Goal: Task Accomplishment & Management: Manage account settings

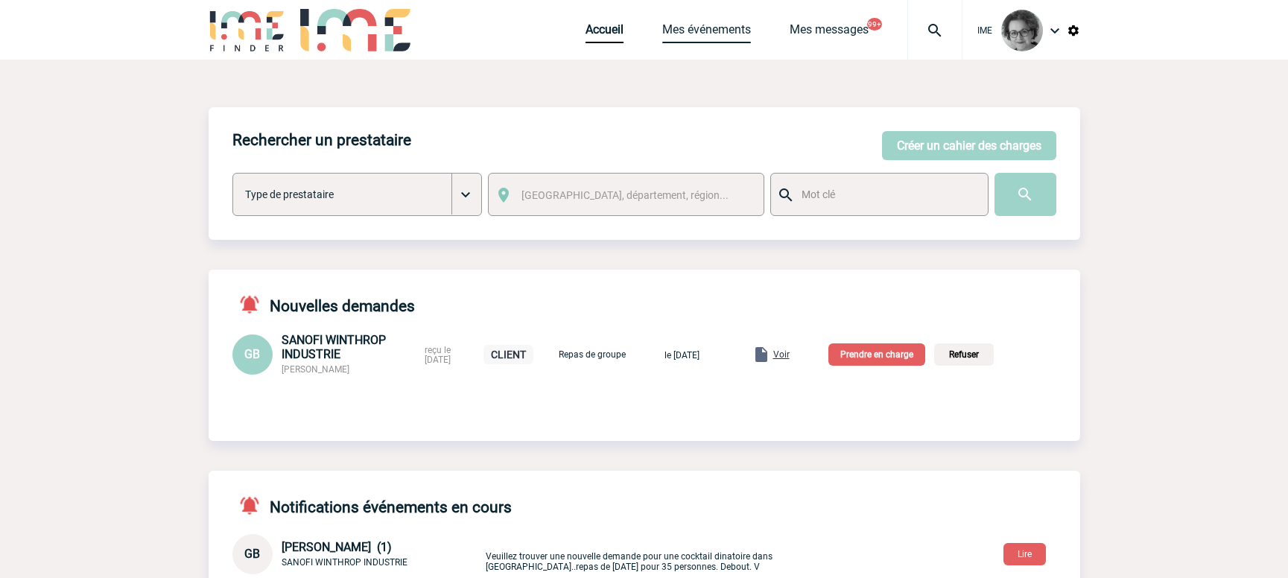
click at [711, 25] on link "Mes événements" at bounding box center [706, 32] width 89 height 21
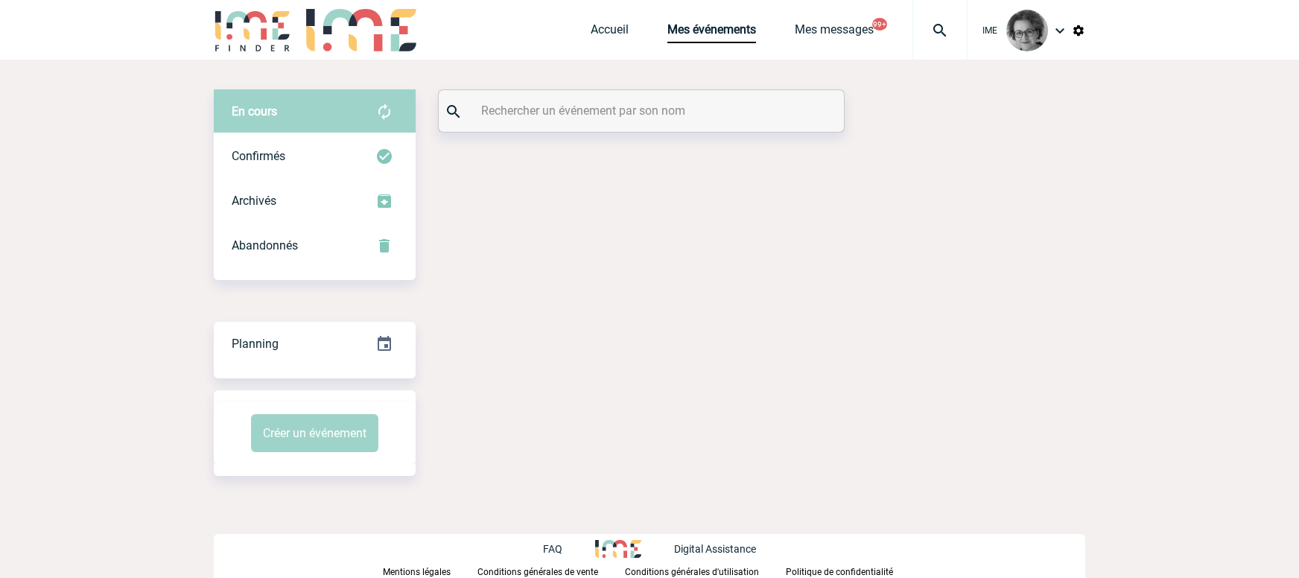
click at [647, 99] on div at bounding box center [641, 111] width 405 height 42
click at [636, 110] on input "text" at bounding box center [638, 111] width 332 height 22
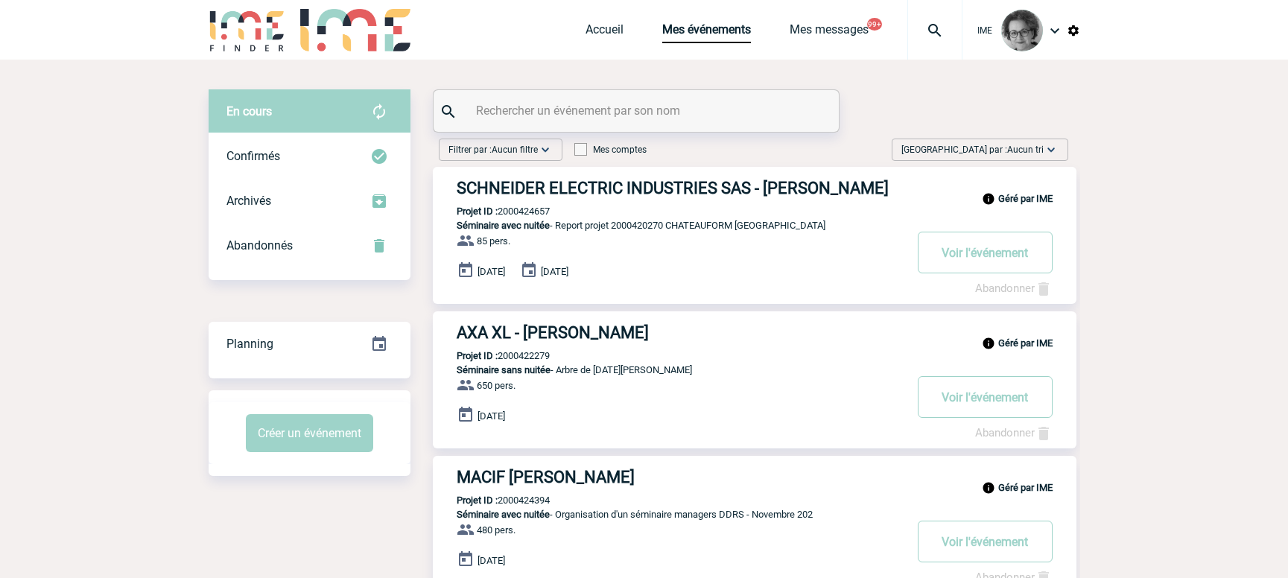
paste input "2000425714"
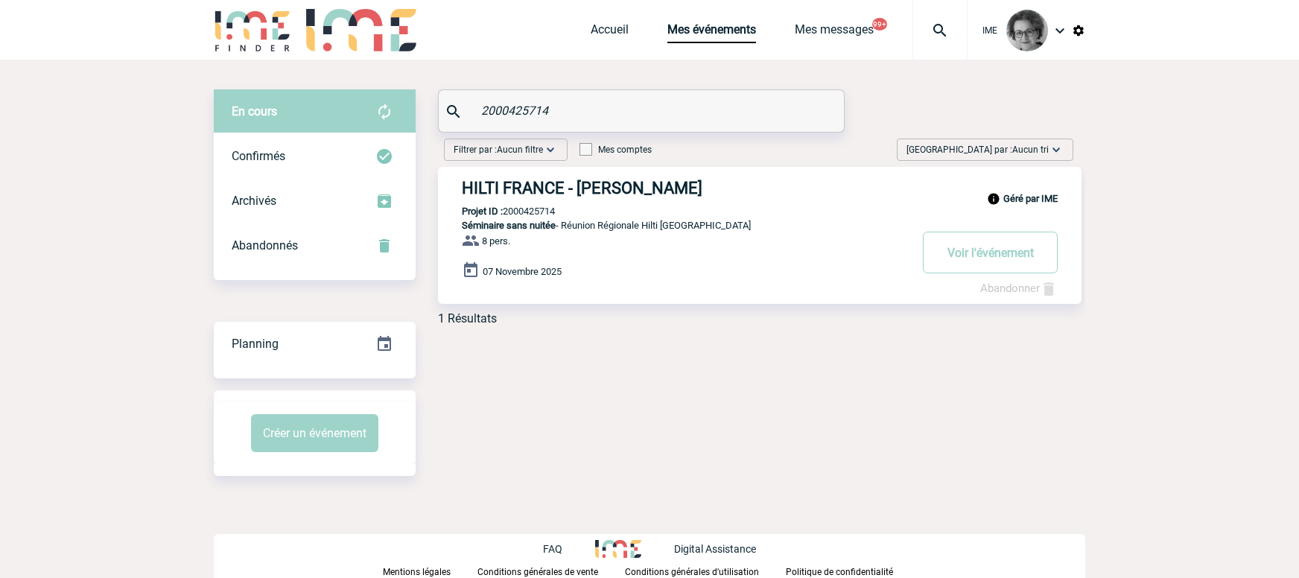
click at [724, 396] on div "En cours En cours Confirmés Archivés Abandonnés En cours Confirmés Archivés Aba…" at bounding box center [650, 283] width 872 height 446
drag, startPoint x: 567, startPoint y: 110, endPoint x: 422, endPoint y: 111, distance: 145.3
click at [422, 111] on div "En cours En cours Confirmés Archivés Abandonnés En cours Confirmés Archivés Aba…" at bounding box center [650, 213] width 872 height 248
paste input "FENDRI"
type input "FENDRI"
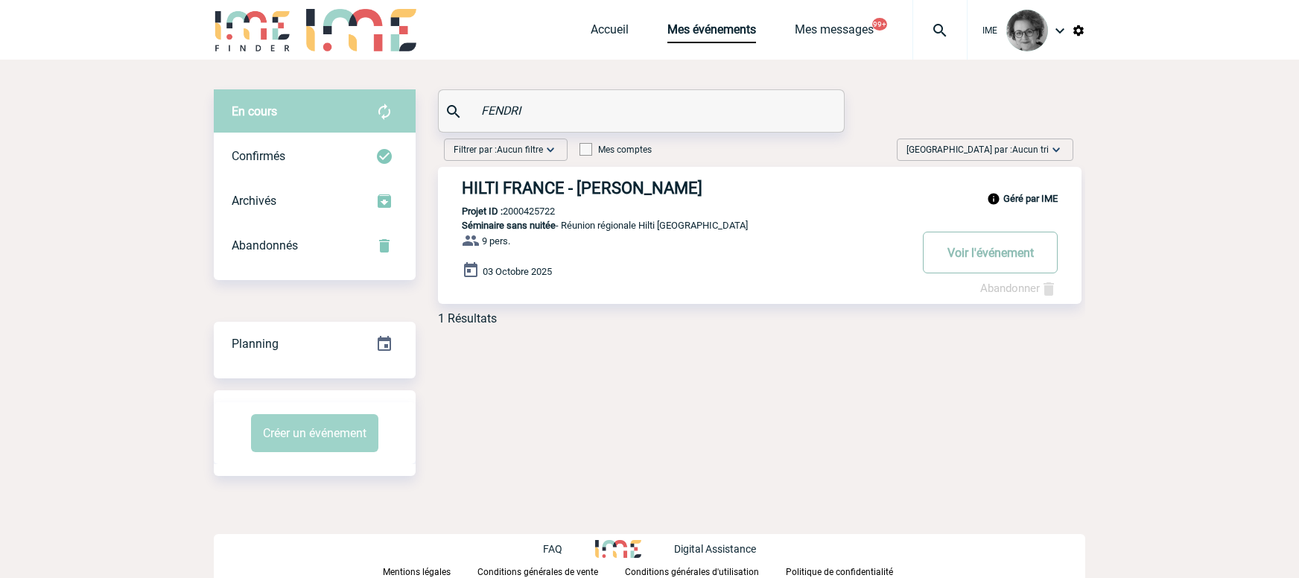
click at [987, 253] on button "Voir l'événement" at bounding box center [990, 253] width 135 height 42
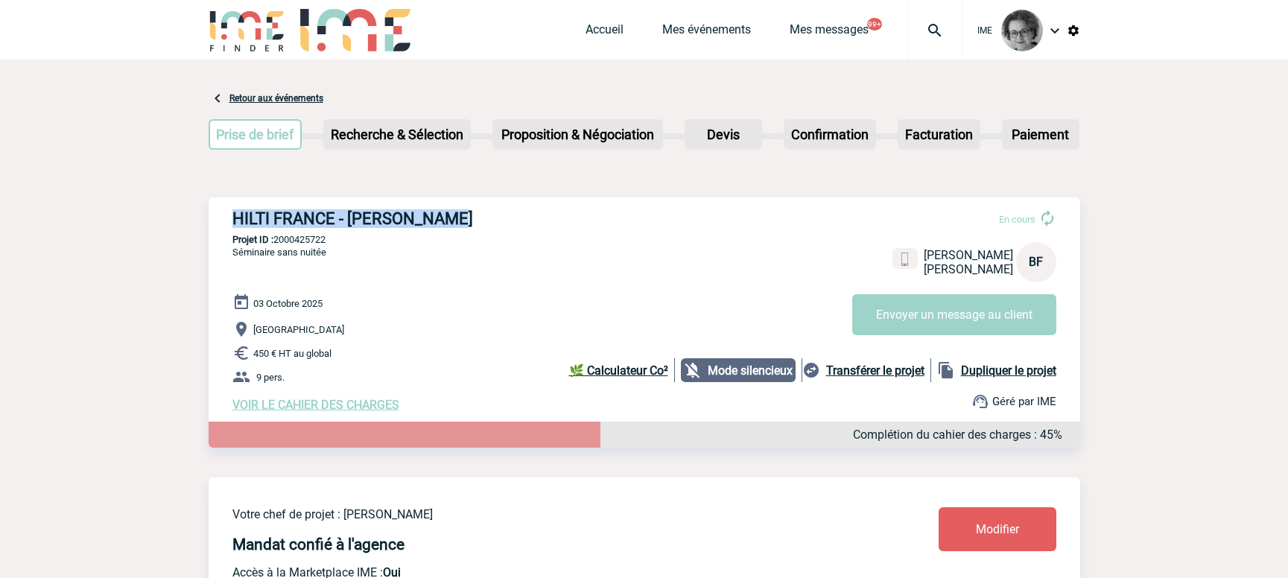
drag, startPoint x: 440, startPoint y: 219, endPoint x: 230, endPoint y: 219, distance: 210.1
click at [230, 219] on div "HILTI FRANCE - [PERSON_NAME] En cours [PERSON_NAME] HILTI FRANCE BF Envoyer un …" at bounding box center [645, 310] width 872 height 226
copy h3 "HILTI FRANCE - [PERSON_NAME]"
drag, startPoint x: 333, startPoint y: 237, endPoint x: 278, endPoint y: 239, distance: 55.2
click at [278, 239] on p "Projet ID : 2000425722" at bounding box center [645, 239] width 872 height 11
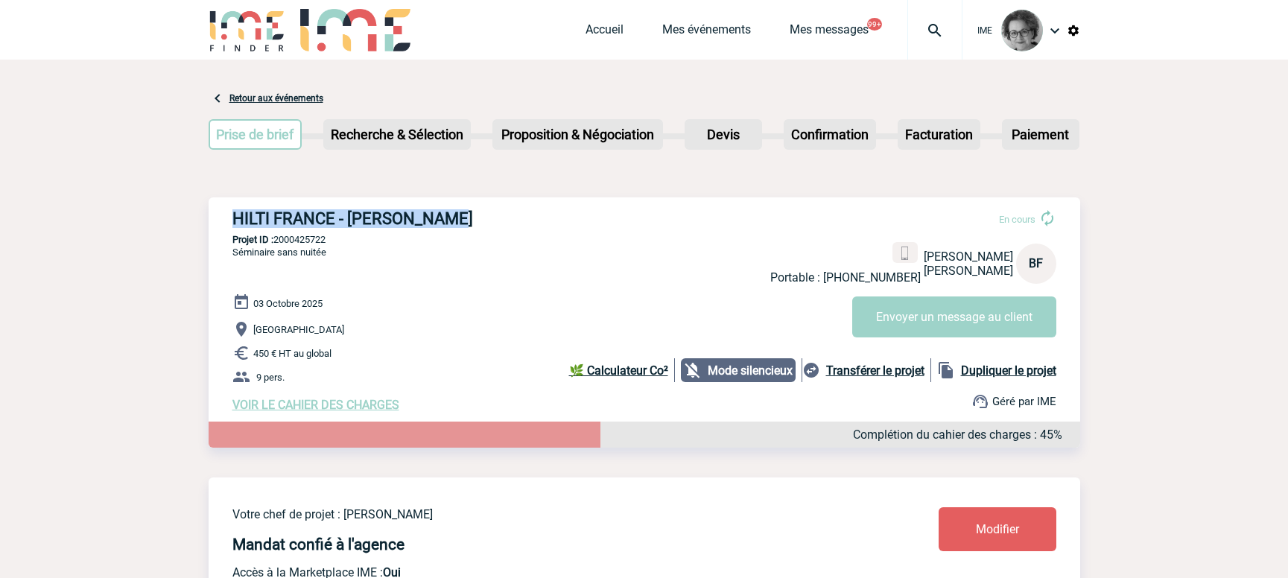
copy p "2000425722"
click at [702, 29] on link "Mes événements" at bounding box center [706, 32] width 89 height 21
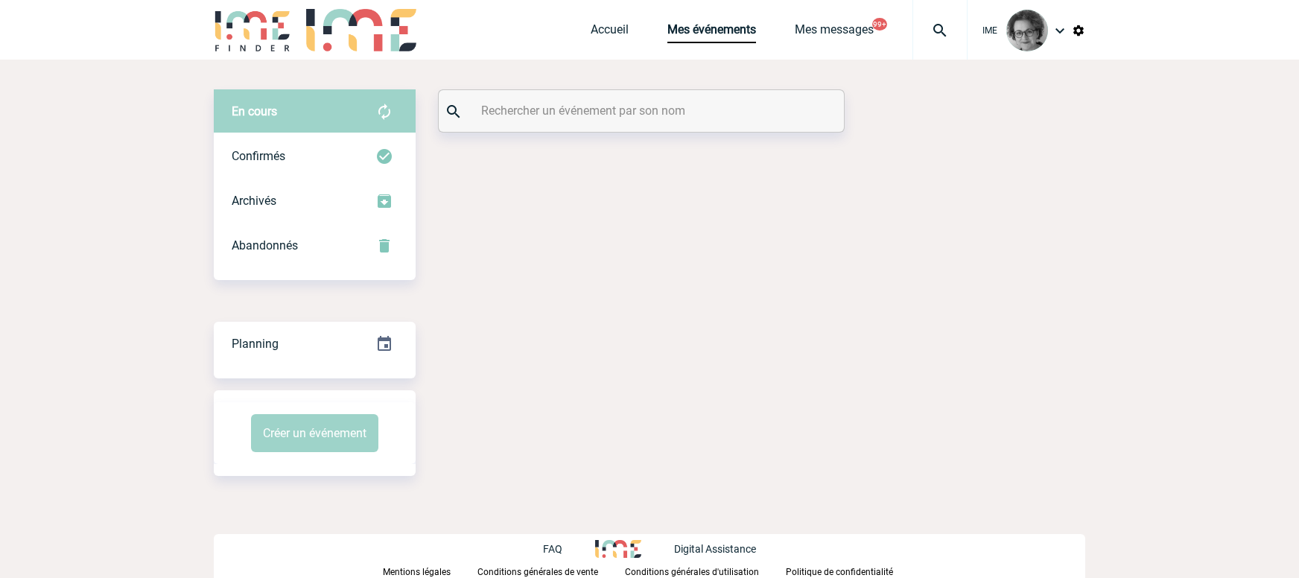
click at [554, 114] on input "text" at bounding box center [644, 111] width 332 height 22
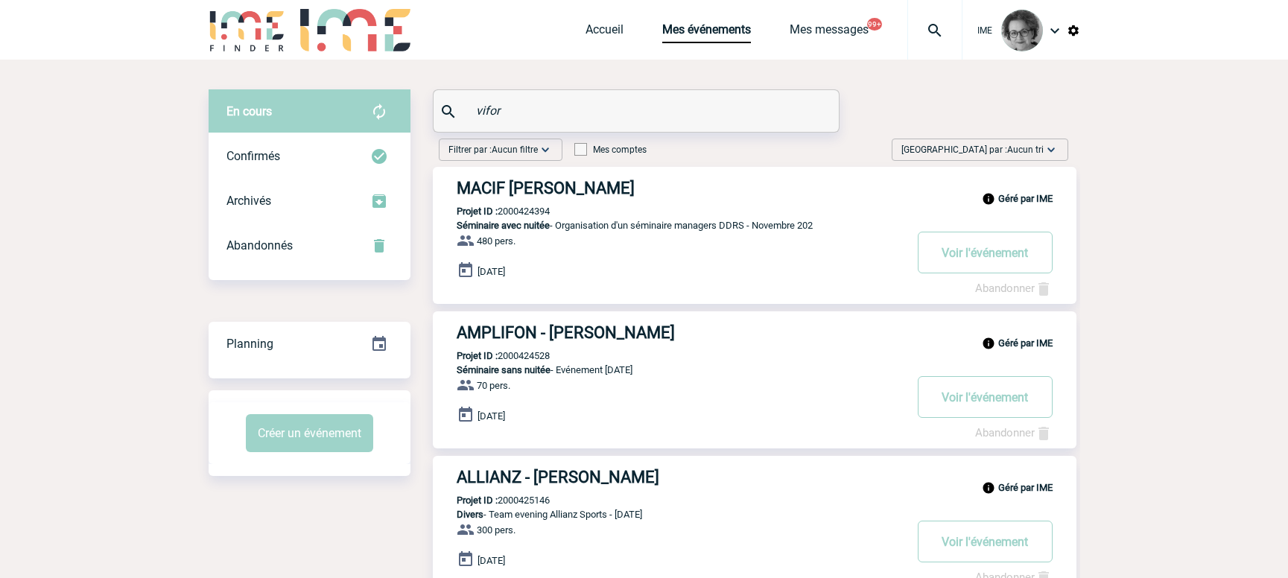
type input "vifor"
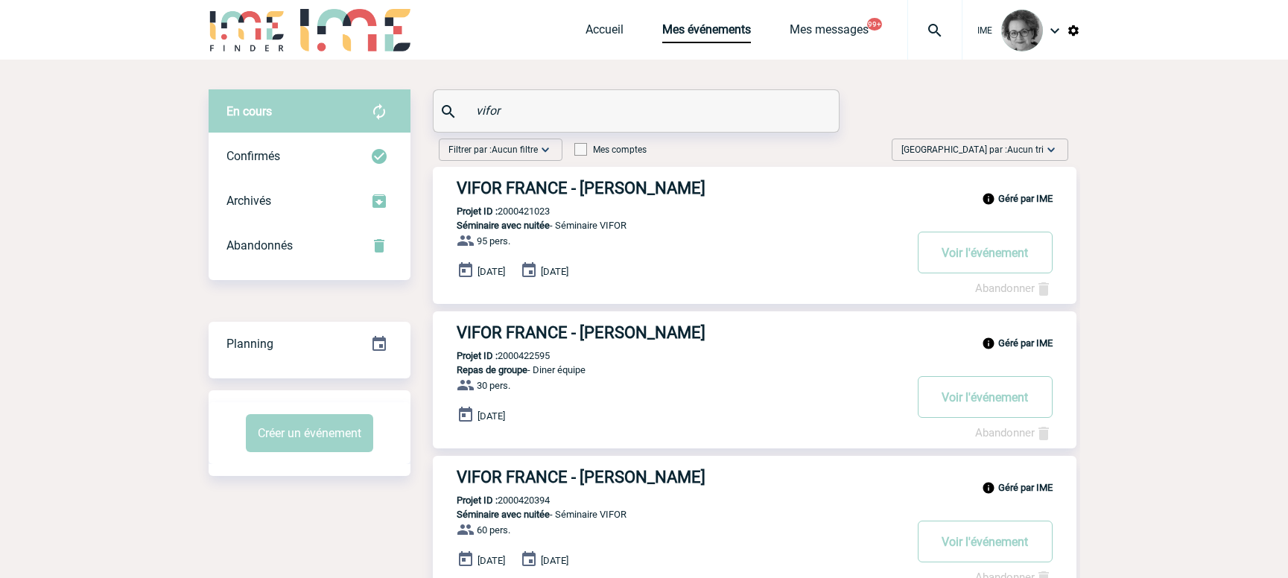
click at [457, 189] on h3 "VIFOR FRANCE - Corinne EYSSARTIER" at bounding box center [680, 188] width 447 height 19
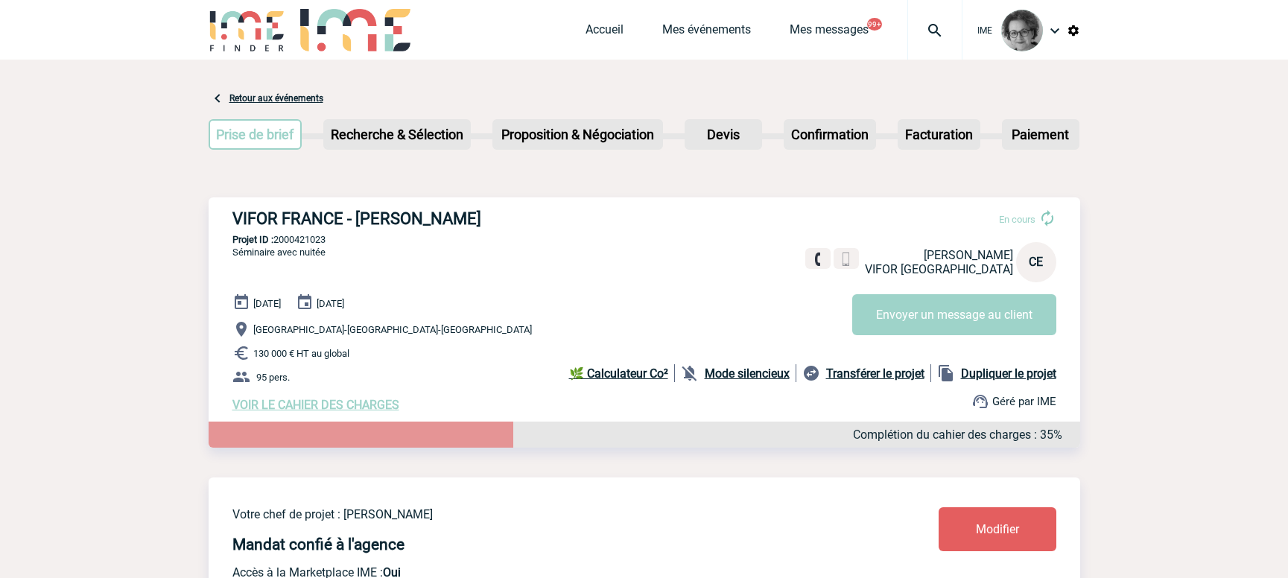
drag, startPoint x: 342, startPoint y: 244, endPoint x: 275, endPoint y: 242, distance: 67.1
click at [275, 242] on p "Projet ID : 2000421023" at bounding box center [645, 239] width 872 height 11
copy p "2000421023"
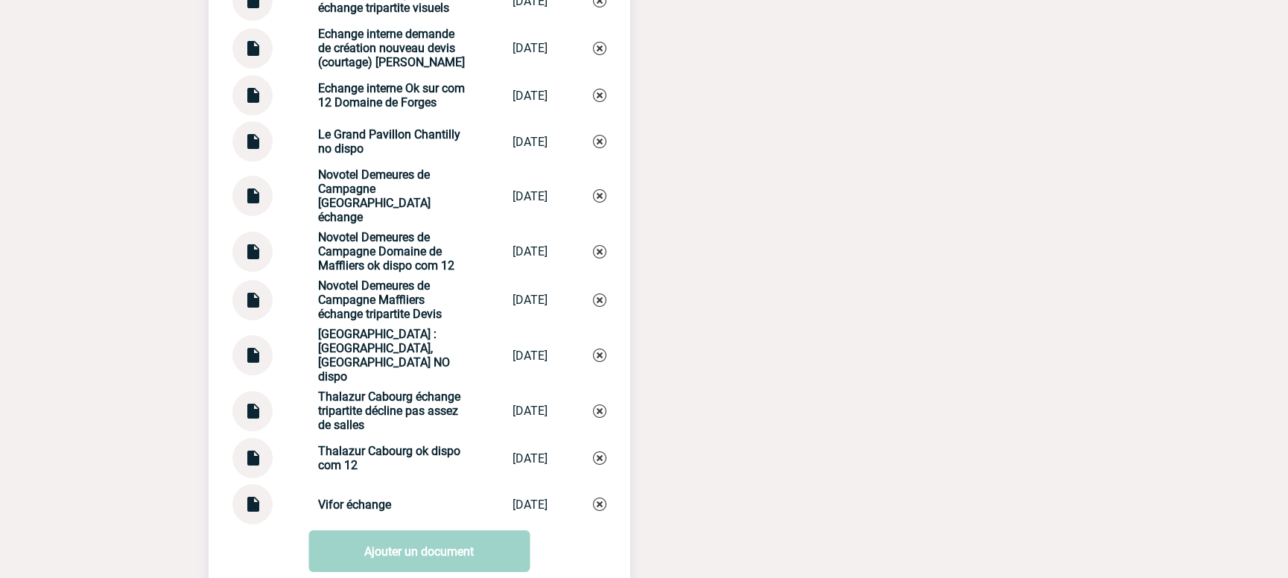
scroll to position [2012, 0]
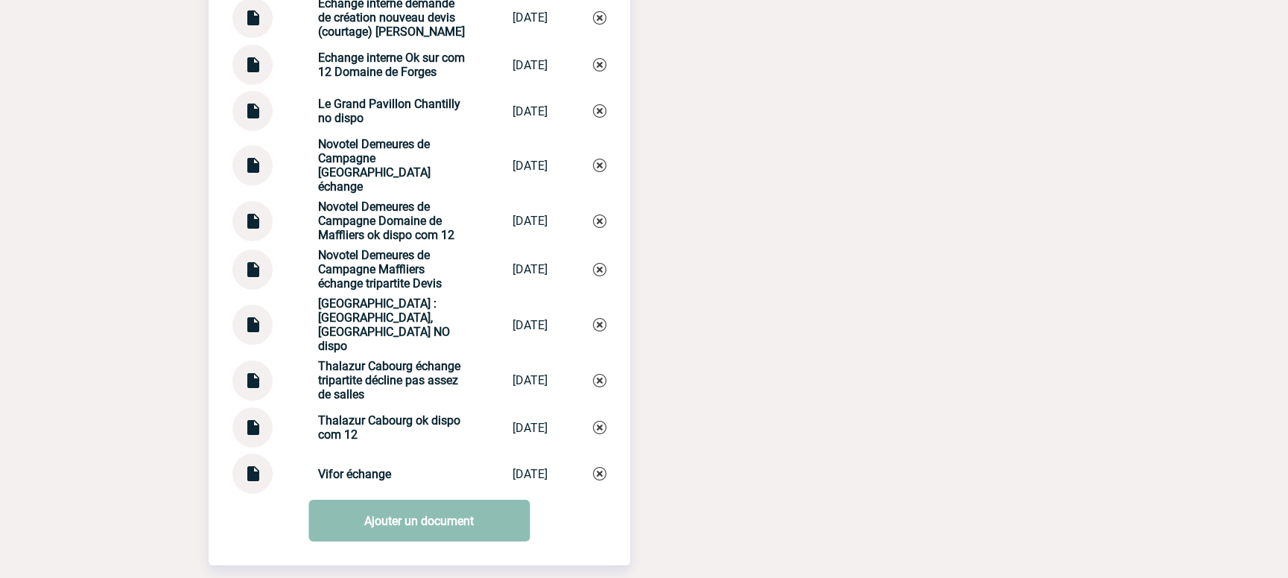
click at [394, 504] on link "Ajouter un document" at bounding box center [418, 521] width 221 height 42
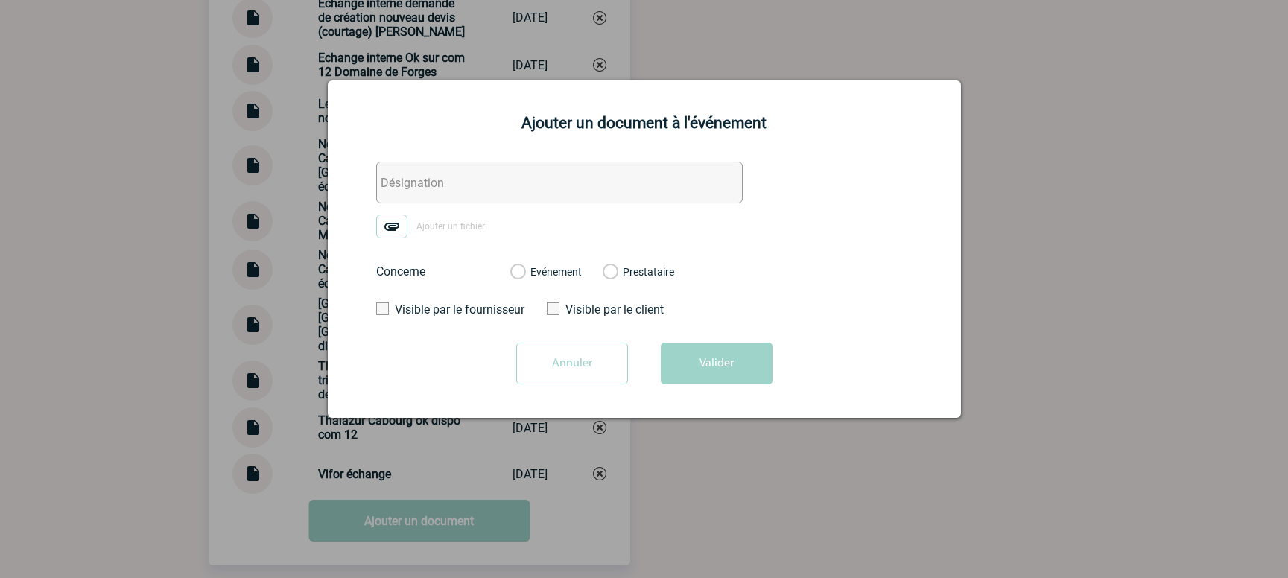
click at [492, 186] on input "text" at bounding box center [559, 183] width 367 height 42
type input "Echange interne a facturer"
click at [515, 278] on label "Evénement" at bounding box center [517, 272] width 14 height 13
click at [0, 0] on input "Evénement" at bounding box center [0, 0] width 0 height 0
click at [388, 225] on img at bounding box center [391, 227] width 31 height 24
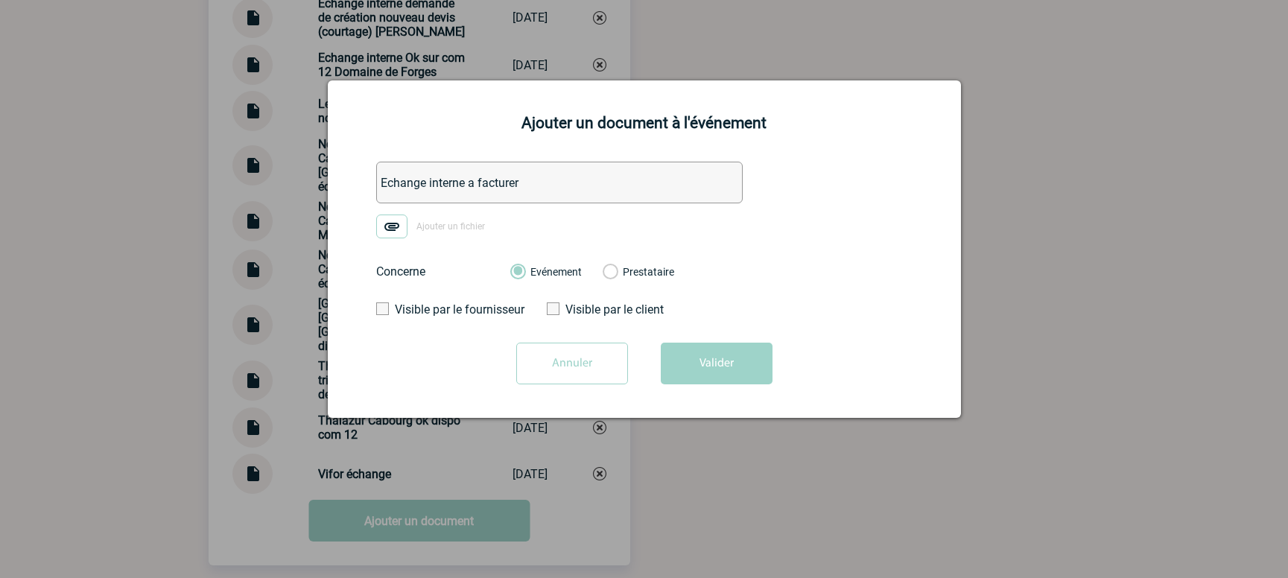
click at [0, 0] on input "Ajouter un fichier" at bounding box center [0, 0] width 0 height 0
click at [712, 375] on button "Valider" at bounding box center [717, 364] width 112 height 42
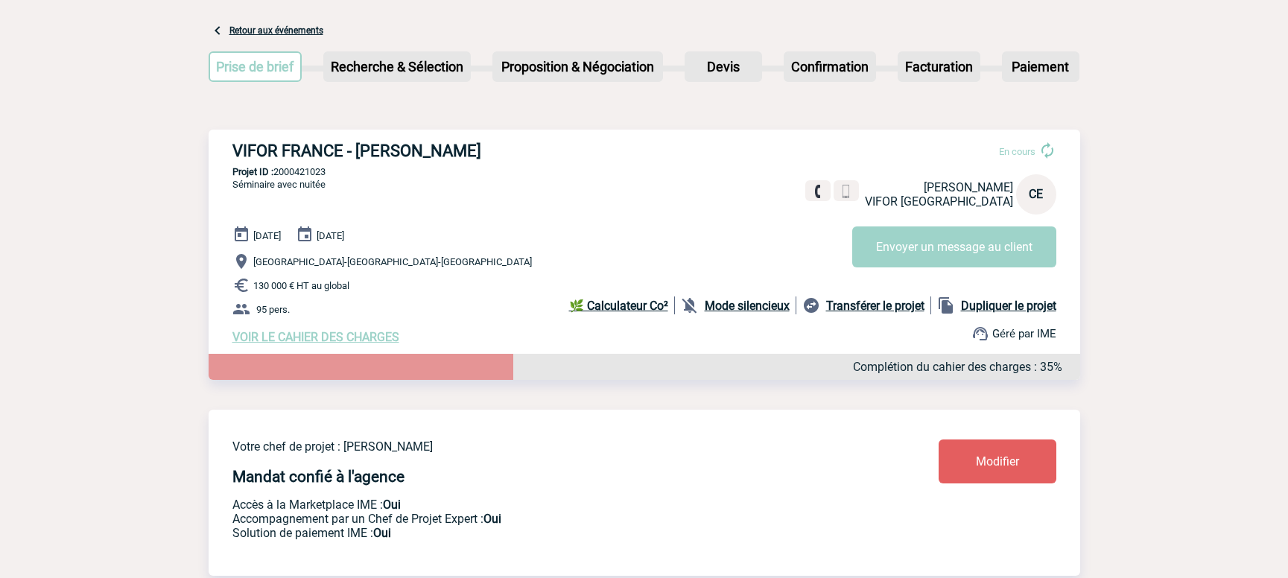
scroll to position [0, 0]
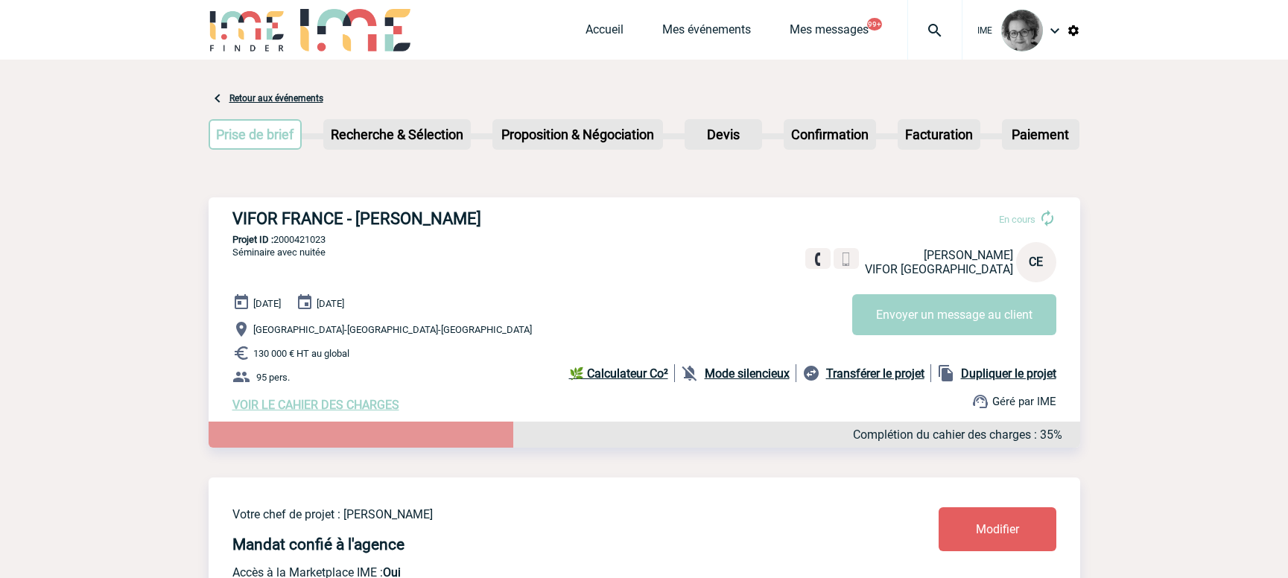
drag, startPoint x: 1172, startPoint y: 445, endPoint x: 1173, endPoint y: 432, distance: 12.7
